Goal: Task Accomplishment & Management: Manage account settings

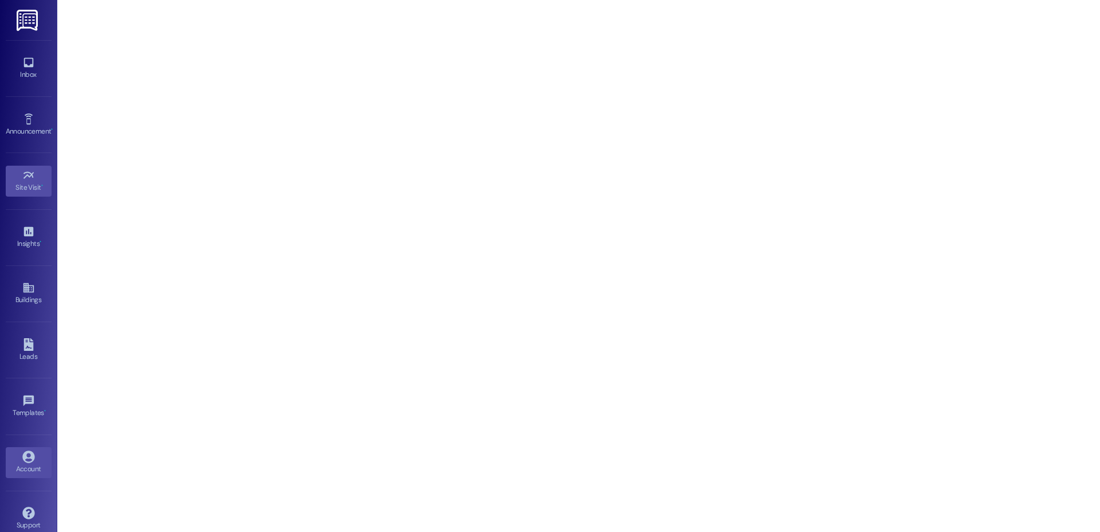
click at [29, 457] on icon at bounding box center [28, 456] width 12 height 12
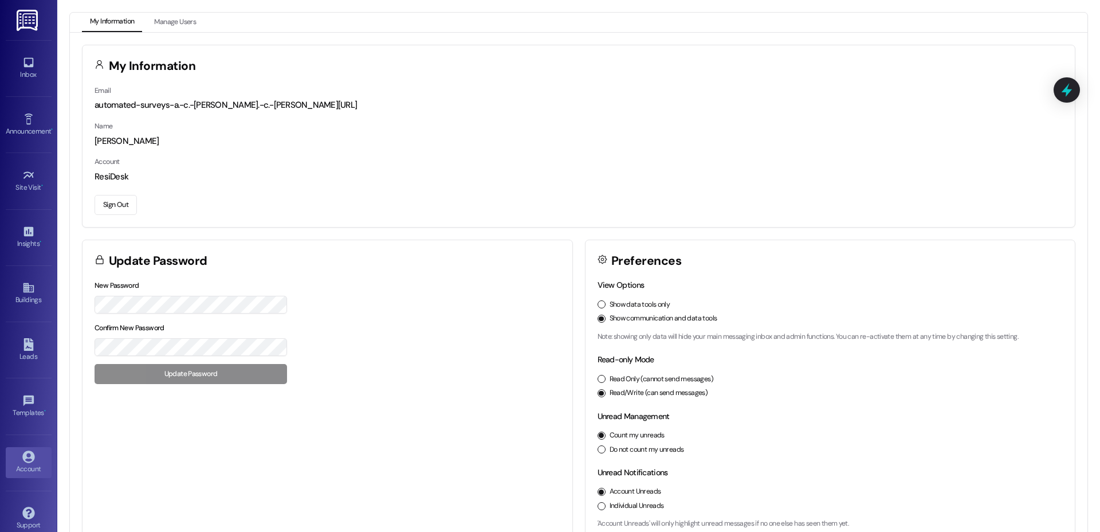
click at [102, 214] on button "Sign Out" at bounding box center [116, 205] width 42 height 20
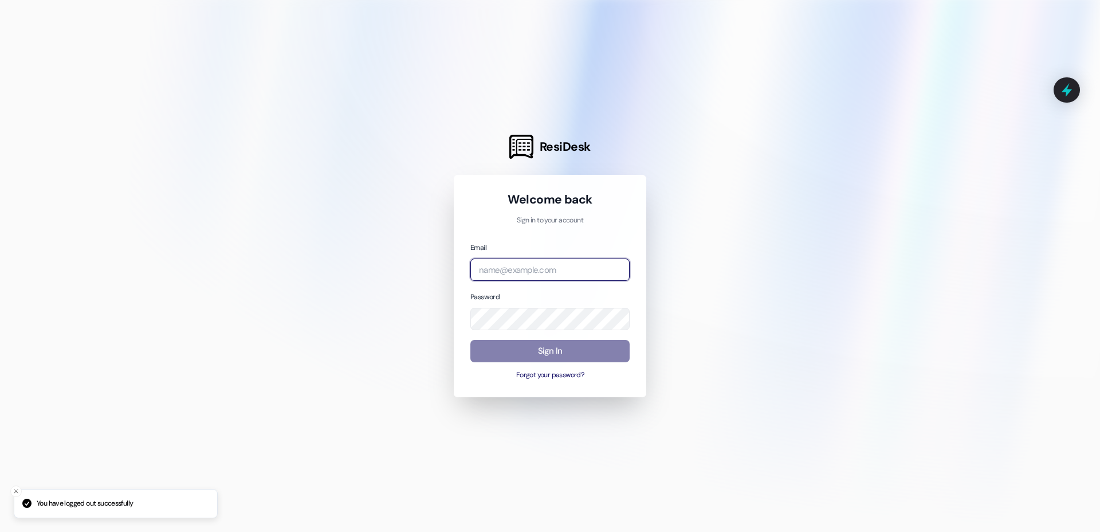
click at [553, 276] on input "email" at bounding box center [549, 269] width 159 height 22
type input "c"
click at [570, 268] on input "email" at bounding box center [549, 269] width 159 height 22
type input "ca"
click at [367, 285] on div at bounding box center [550, 266] width 1100 height 532
